Goal: Register for event/course: Sign up to attend an event or enroll in a course

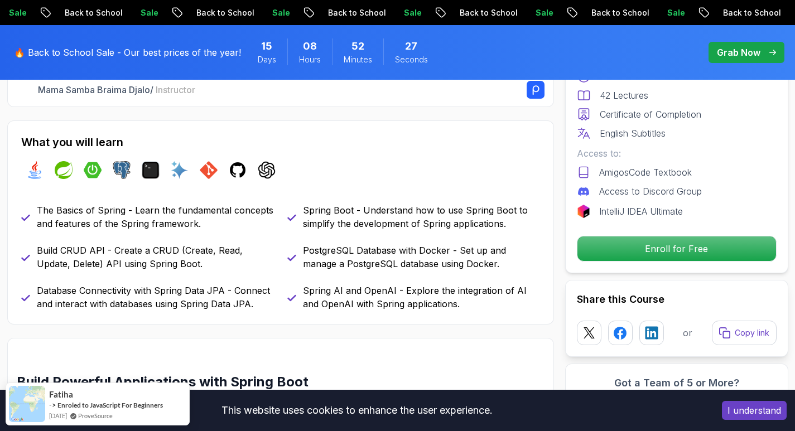
scroll to position [391, 0]
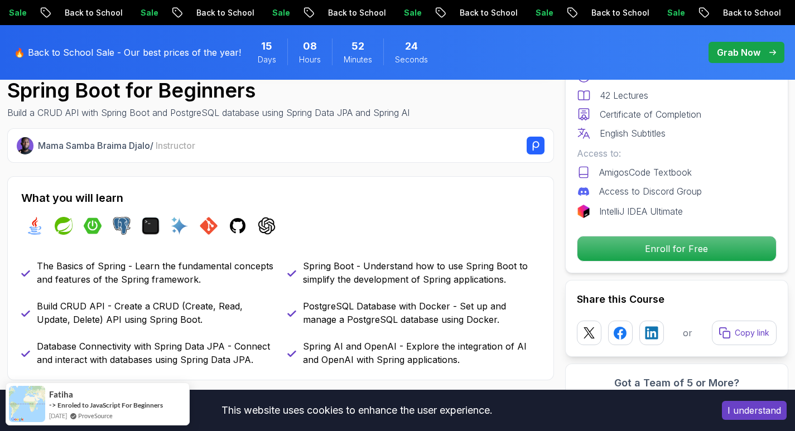
drag, startPoint x: 671, startPoint y: 251, endPoint x: 411, endPoint y: 234, distance: 260.1
click at [411, 234] on div "java spring spring-boot postgres terminal ai git github chatgpt" at bounding box center [280, 225] width 519 height 31
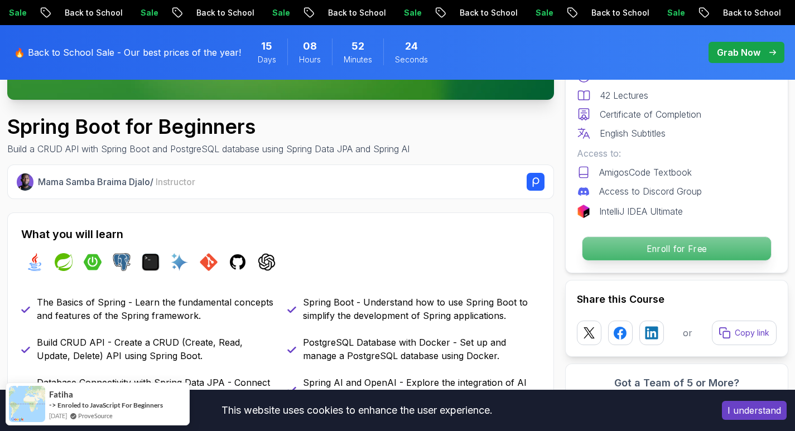
scroll to position [335, 0]
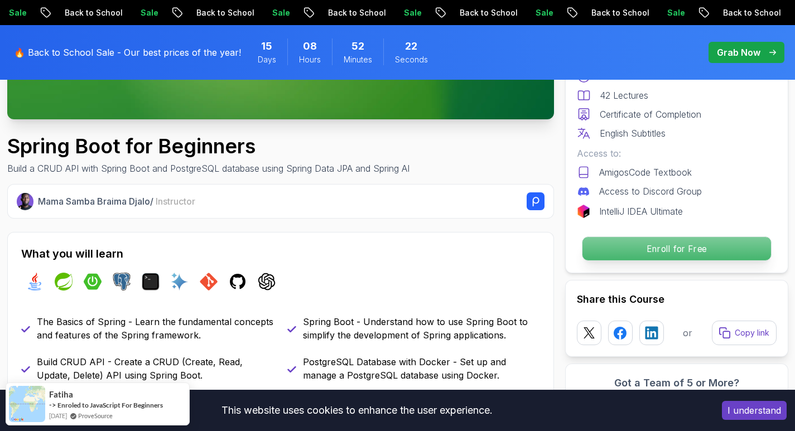
click at [673, 249] on p "Enroll for Free" at bounding box center [676, 248] width 189 height 23
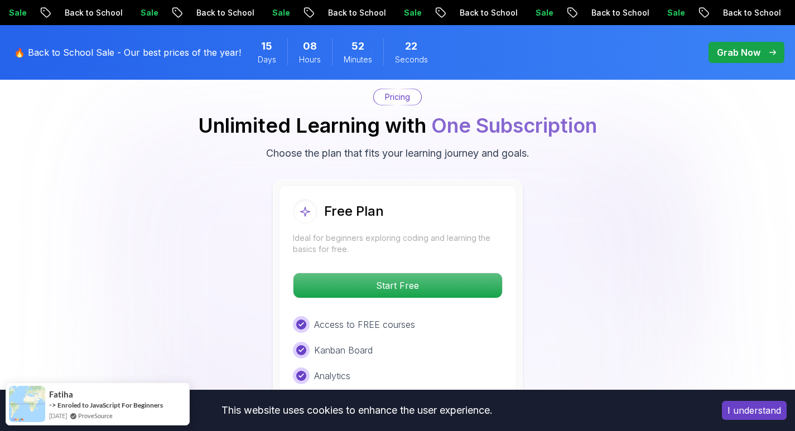
scroll to position [2271, 0]
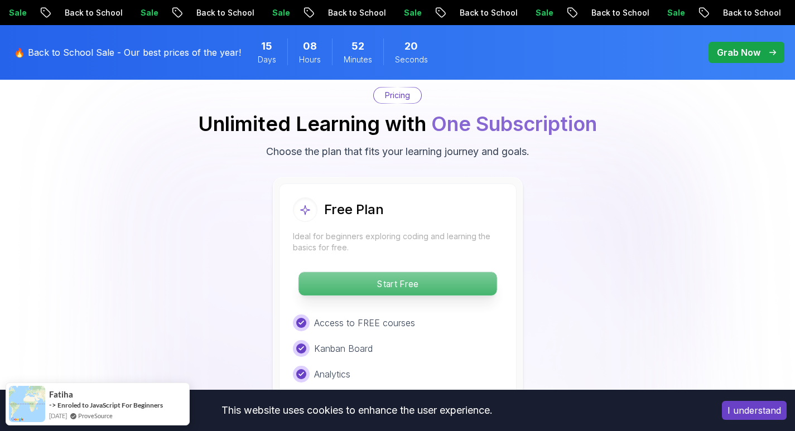
click at [407, 272] on p "Start Free" at bounding box center [398, 283] width 198 height 23
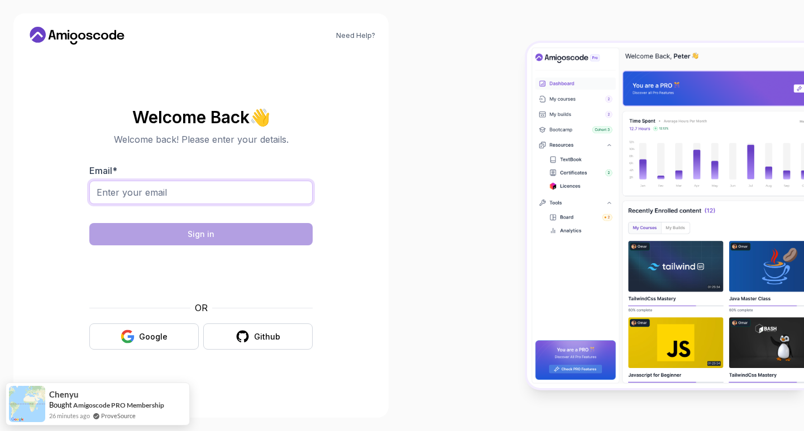
click at [159, 196] on input "Email *" at bounding box center [200, 192] width 223 height 23
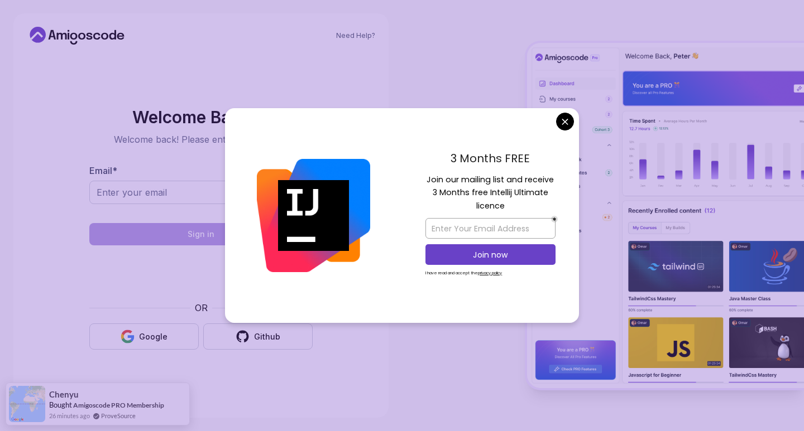
click at [573, 120] on body "Need Help? Welcome Back 👋 Welcome back! Please enter your details. Email * Sign…" at bounding box center [402, 215] width 804 height 431
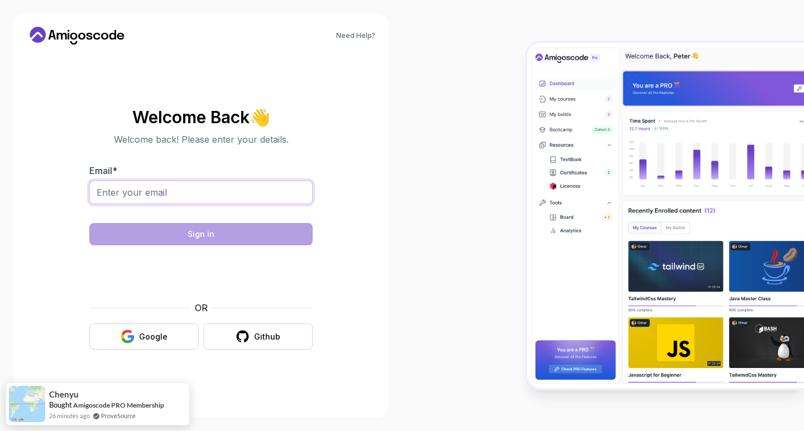
click at [145, 196] on input "Email *" at bounding box center [200, 192] width 223 height 23
click at [421, 39] on div at bounding box center [603, 215] width 402 height 431
click at [175, 198] on input "neeruducat" at bounding box center [200, 192] width 223 height 23
click at [196, 188] on input "neeruducat" at bounding box center [200, 192] width 223 height 23
type input "[EMAIL_ADDRESS][DOMAIN_NAME]"
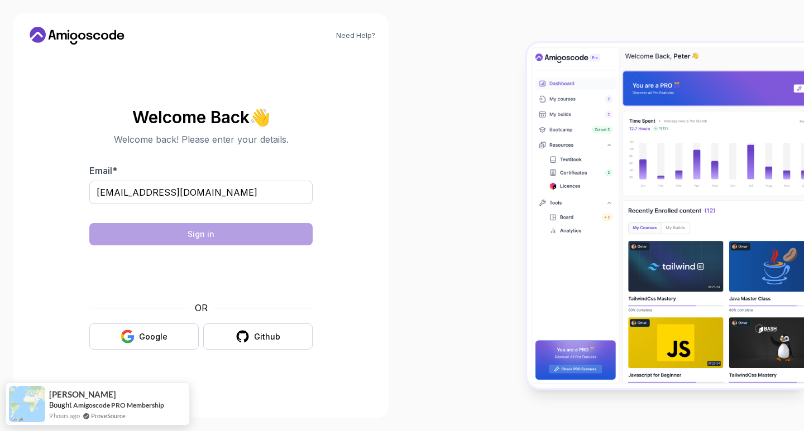
click at [272, 93] on div "Welcome Back 👋 Welcome back! Please enter your details. Email * [EMAIL_ADDRESS]…" at bounding box center [201, 229] width 348 height 351
